Goal: Register for event/course

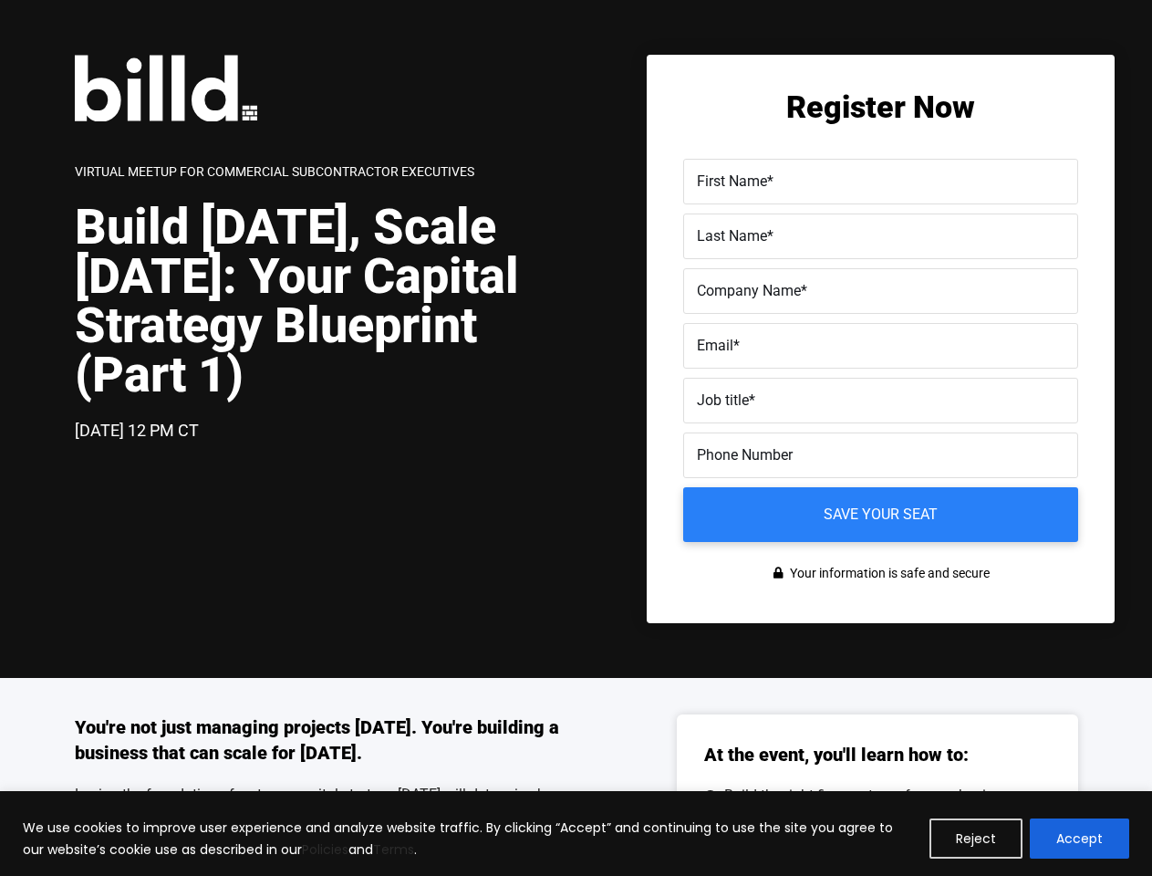
click at [576, 438] on div "[DATE] 12 PM CT" at bounding box center [326, 431] width 502 height 26
click at [977, 838] on button "Reject" at bounding box center [976, 838] width 93 height 40
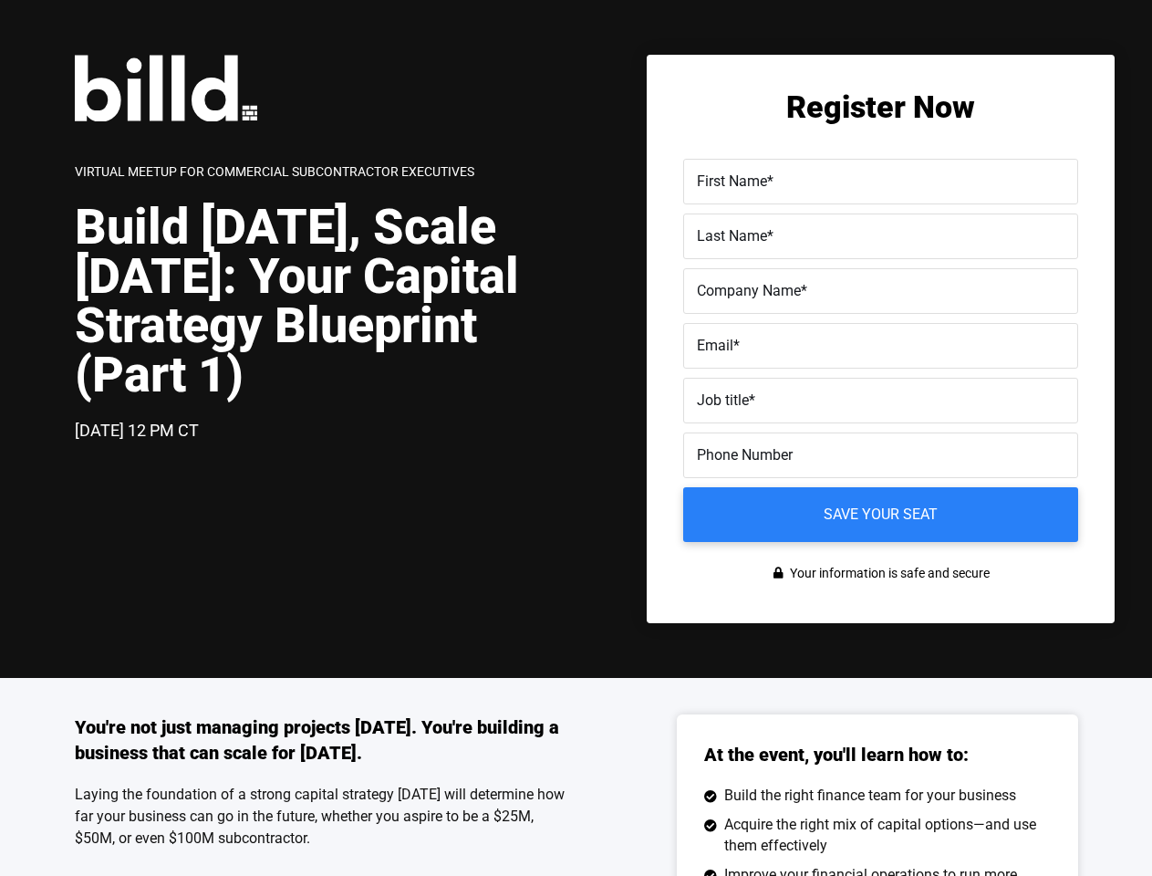
click at [1080, 838] on div "You're not just managing projects [DATE]. You're building a business that can s…" at bounding box center [576, 888] width 1152 height 421
click at [880, 350] on label "Email *" at bounding box center [881, 346] width 368 height 26
click at [880, 350] on input "Email *" at bounding box center [880, 346] width 395 height 46
